Goal: Use online tool/utility: Utilize a website feature to perform a specific function

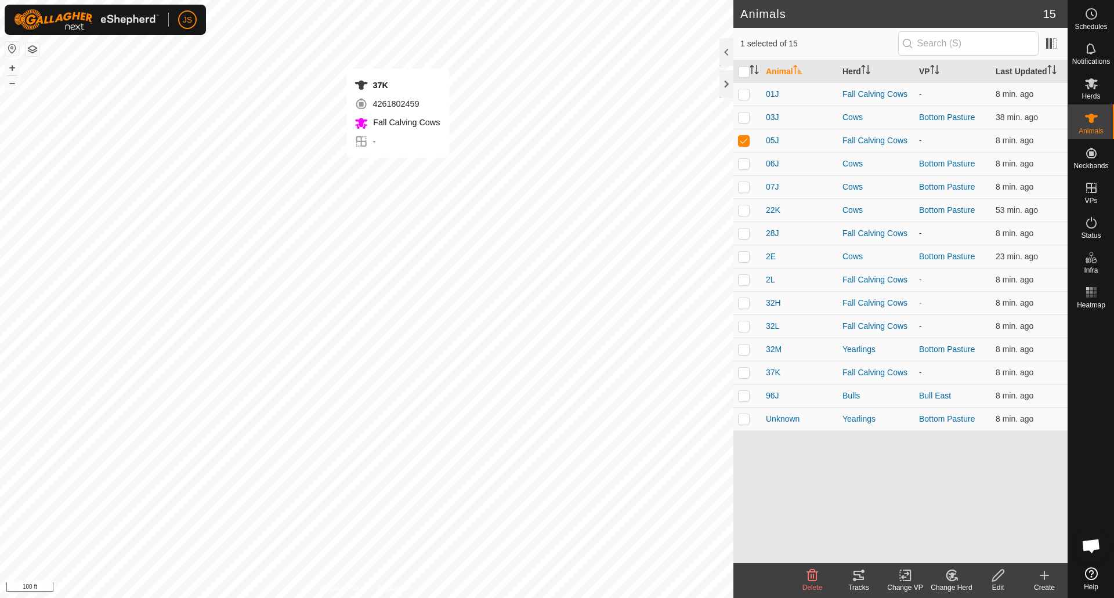
checkbox input "false"
checkbox input "true"
click at [854, 579] on icon at bounding box center [858, 575] width 10 height 9
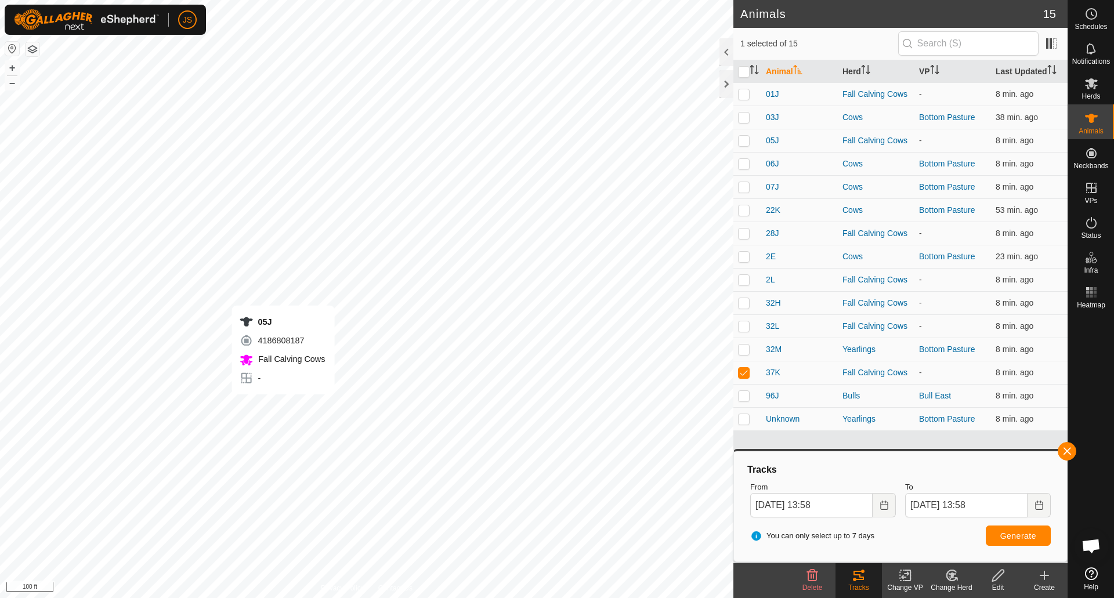
checkbox input "true"
checkbox input "false"
click at [1008, 542] on button "Generate" at bounding box center [1018, 536] width 65 height 20
